Goal: Task Accomplishment & Management: Complete application form

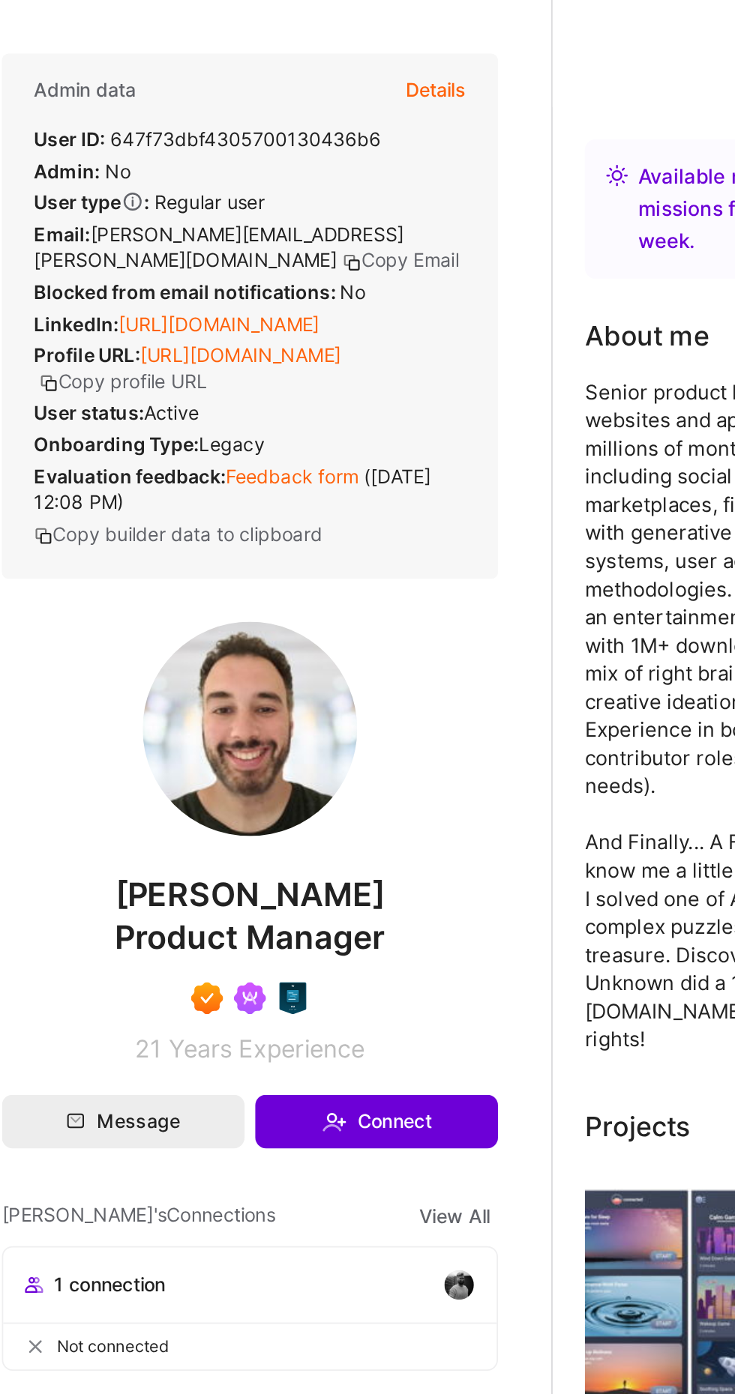
click at [373, 55] on button "Details" at bounding box center [363, 50] width 34 height 40
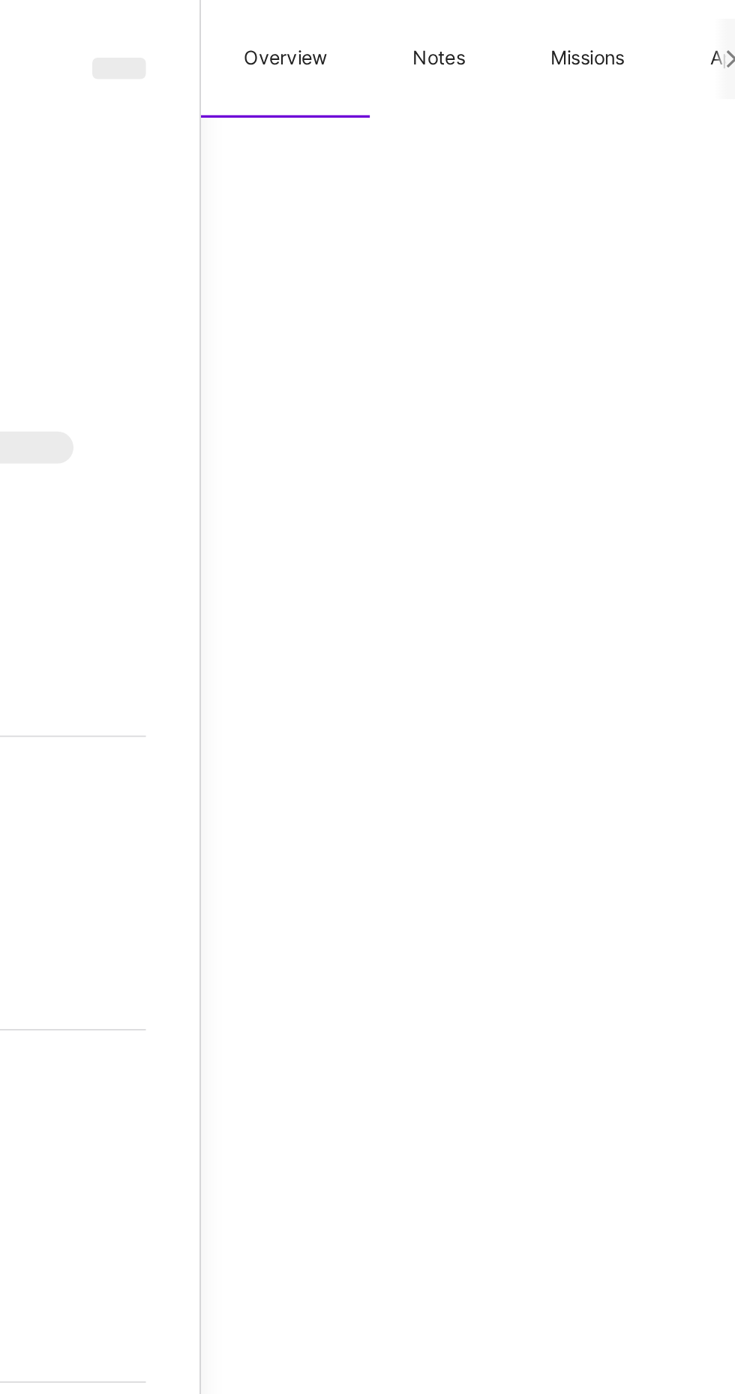
click at [651, 41] on button "Missions" at bounding box center [644, 33] width 89 height 66
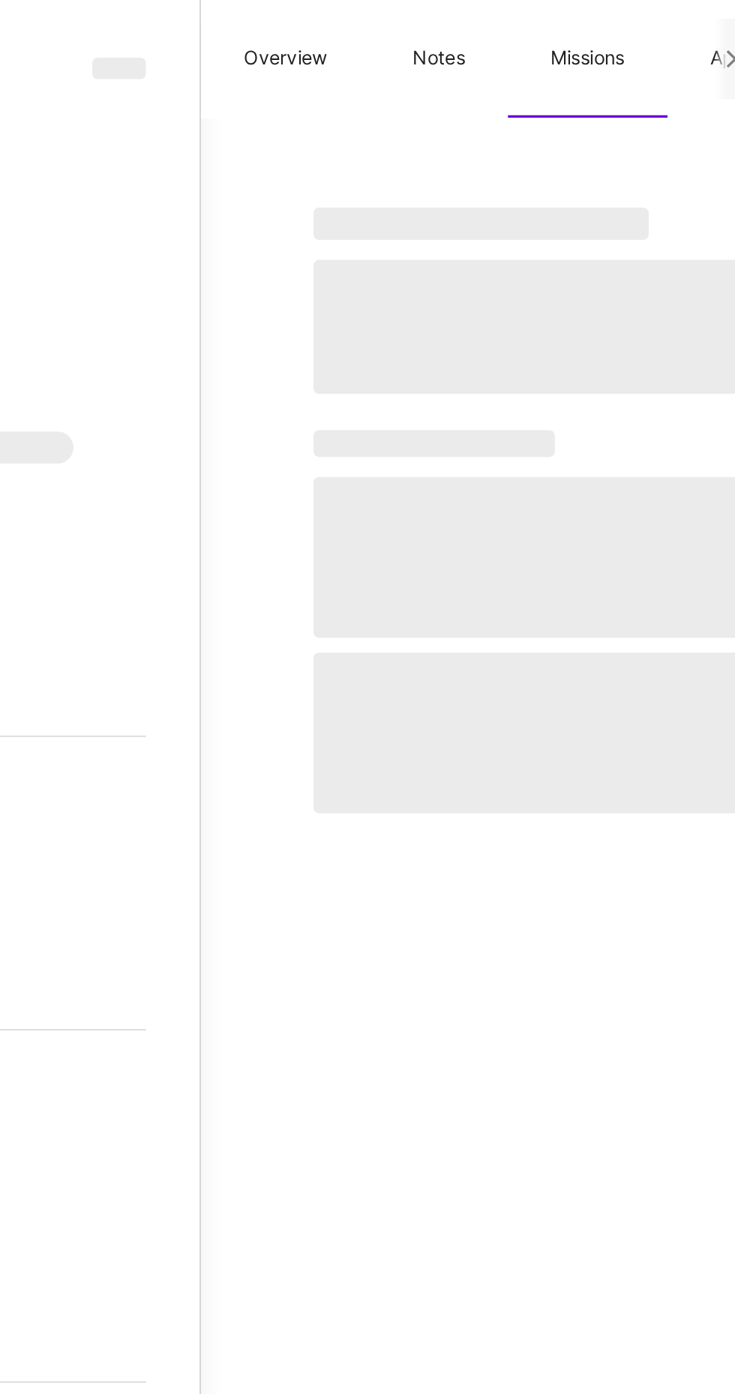
select select "Right Now"
select select "7"
select select "4"
select select "7"
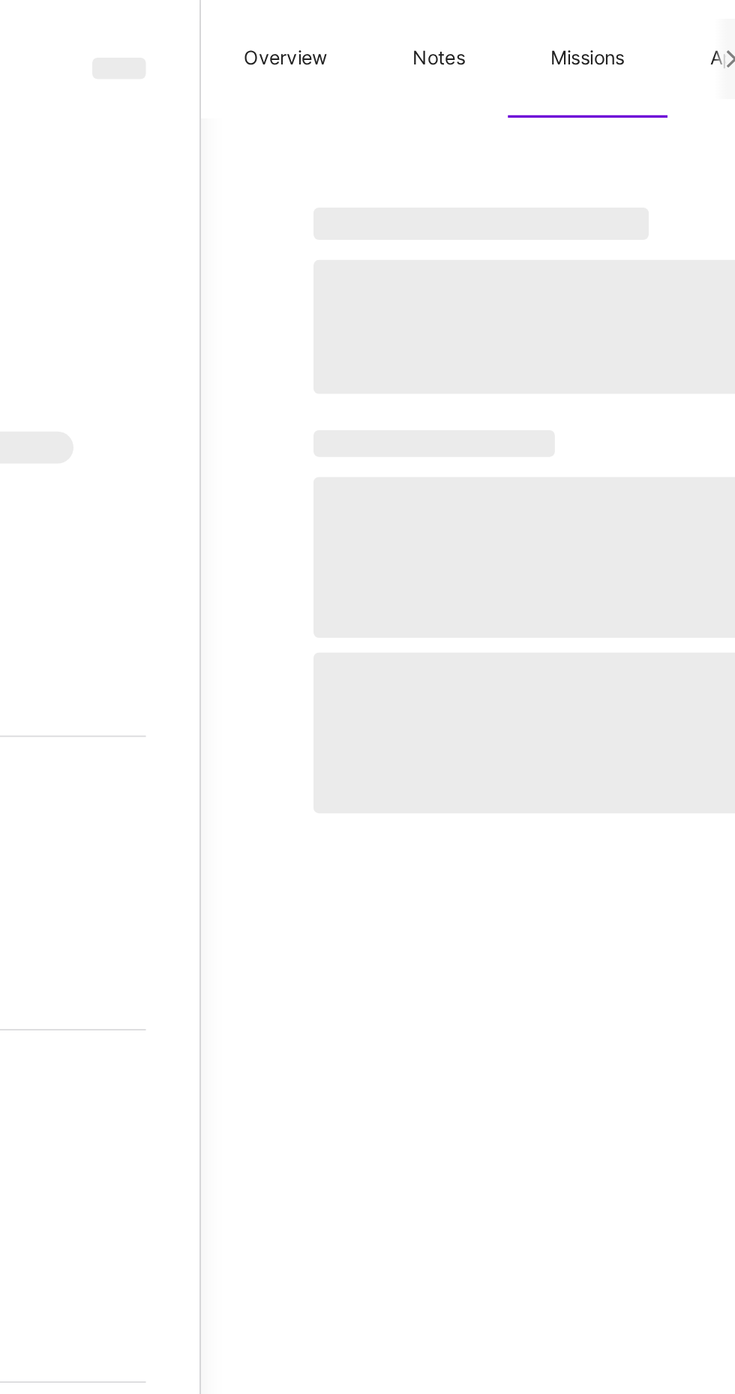
select select "US"
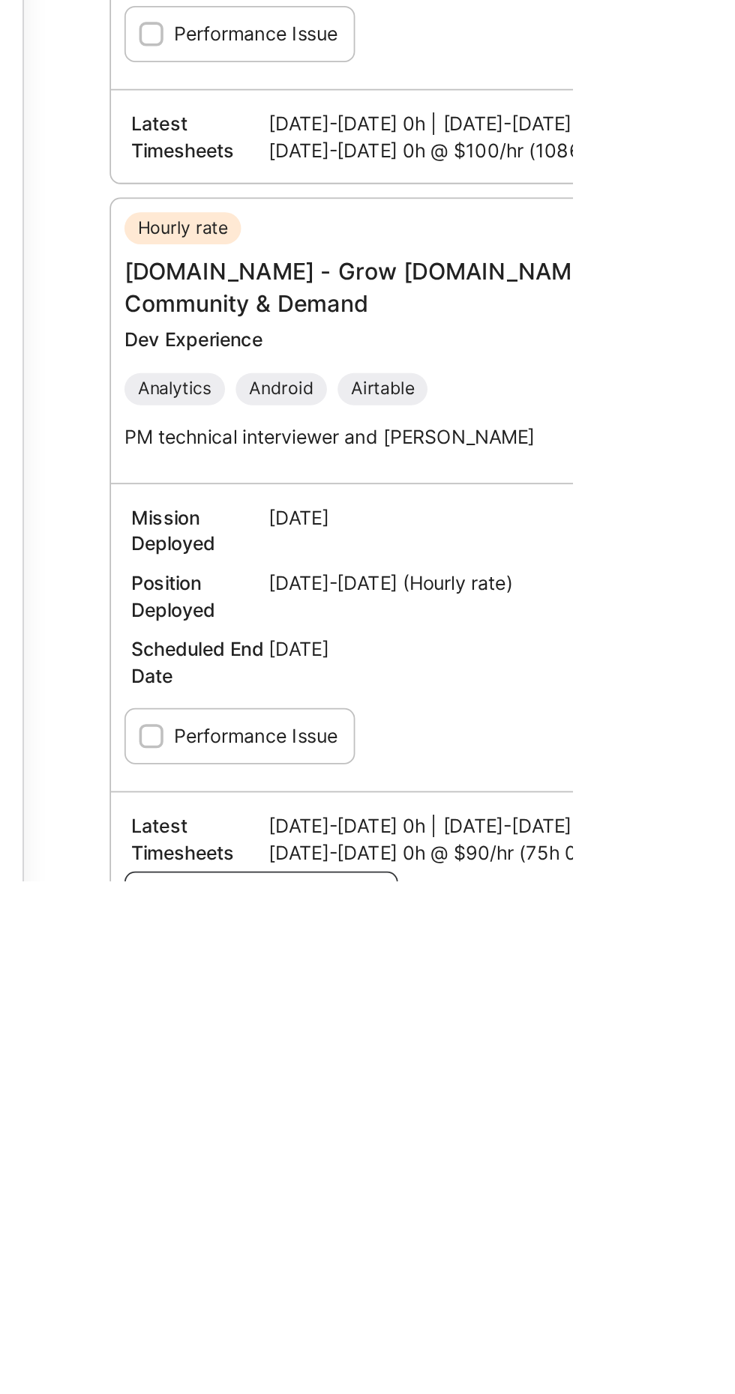
type textarea "x"
